Goal: Task Accomplishment & Management: Manage account settings

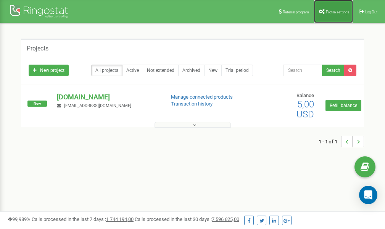
click at [333, 10] on span "Profile settings" at bounding box center [337, 12] width 23 height 4
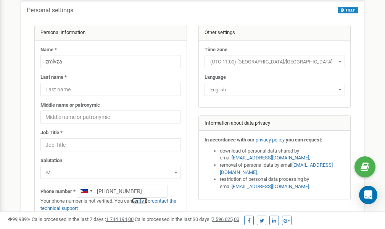
click at [140, 200] on link "verify it" at bounding box center [140, 201] width 16 height 6
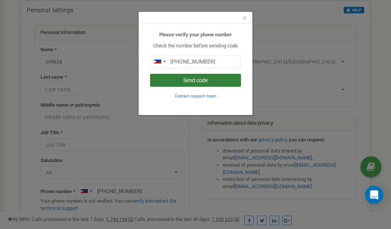
click at [197, 82] on button "Send code" at bounding box center [195, 80] width 91 height 13
